Goal: Task Accomplishment & Management: Manage account settings

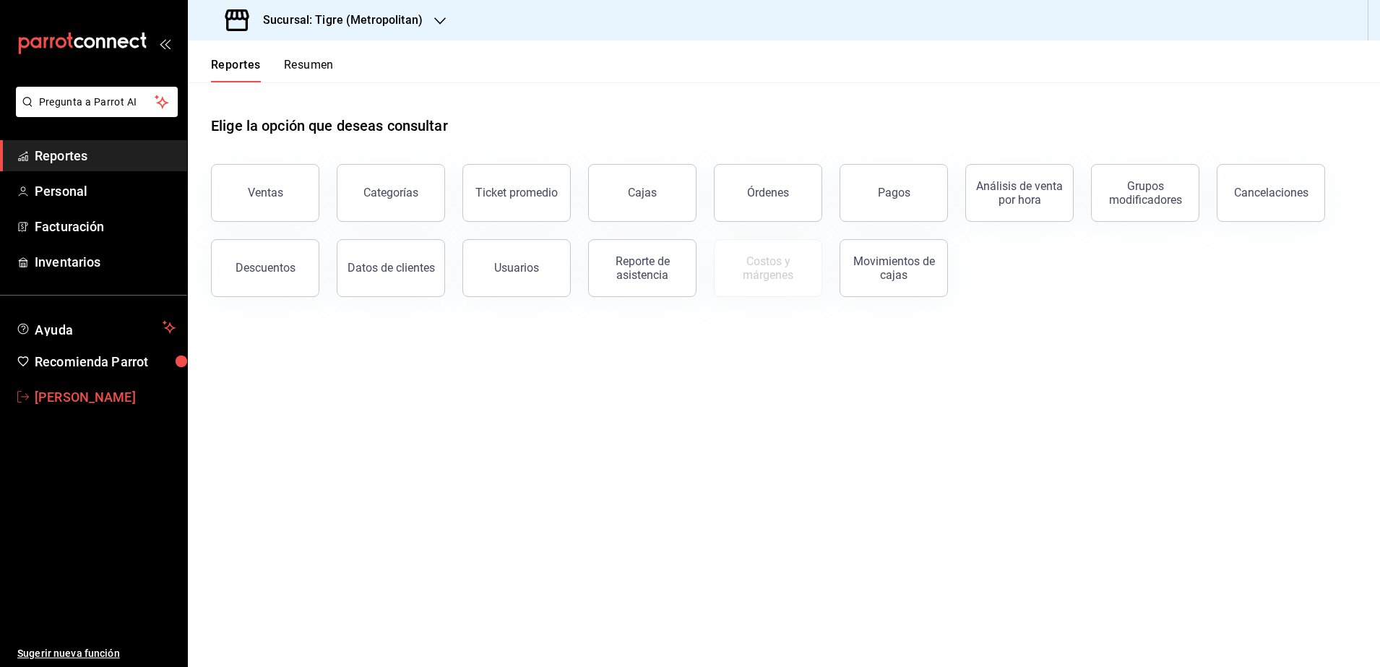
click at [87, 402] on span "[PERSON_NAME]" at bounding box center [105, 397] width 141 height 20
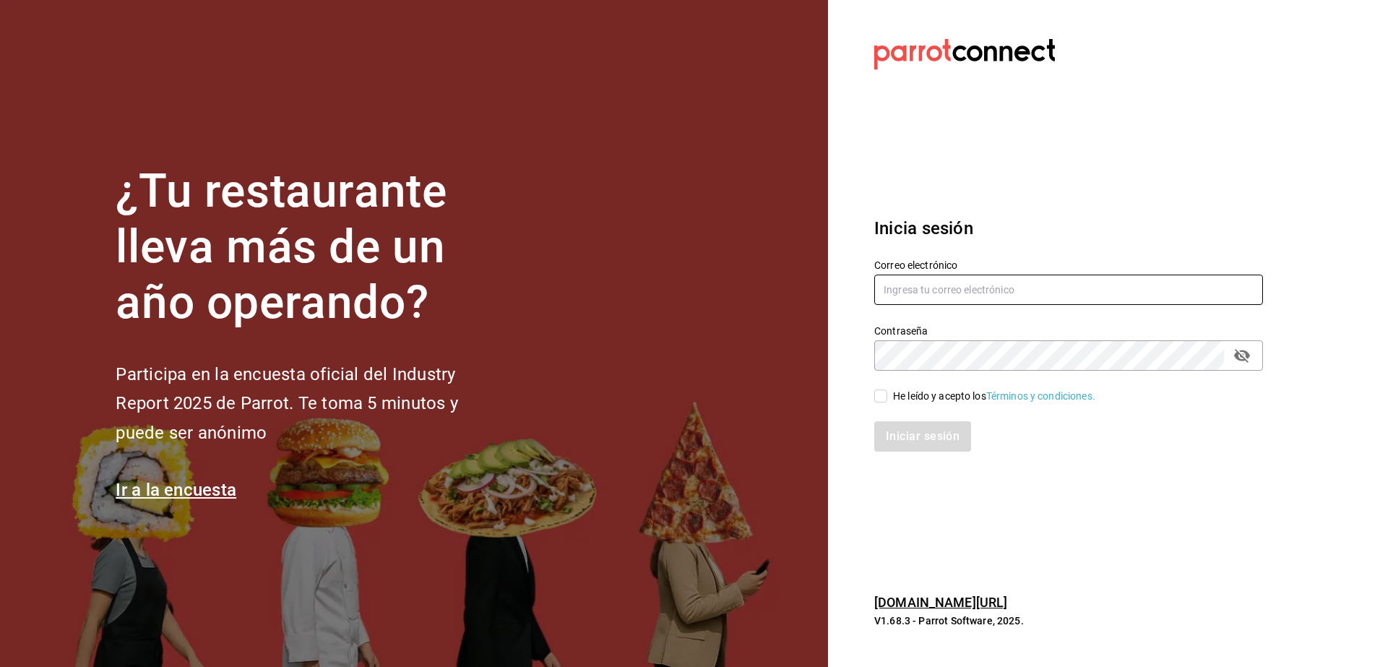
type input "[PERSON_NAME][EMAIL_ADDRESS][PERSON_NAME][DOMAIN_NAME]"
click at [1039, 286] on input "[PERSON_NAME][EMAIL_ADDRESS][PERSON_NAME][DOMAIN_NAME]" at bounding box center [1068, 289] width 389 height 30
click at [1243, 356] on icon "passwordField" at bounding box center [1241, 355] width 17 height 17
click at [1208, 520] on section "Datos incorrectos. Verifica que tu Correo o Contraseña estén bien escritos. Ini…" at bounding box center [1063, 333] width 470 height 667
click at [1321, 129] on div "¿Tu restaurante lleva más de un año operando? Participa en la encuesta oficial …" at bounding box center [690, 333] width 1380 height 667
